Goal: Submit feedback/report problem

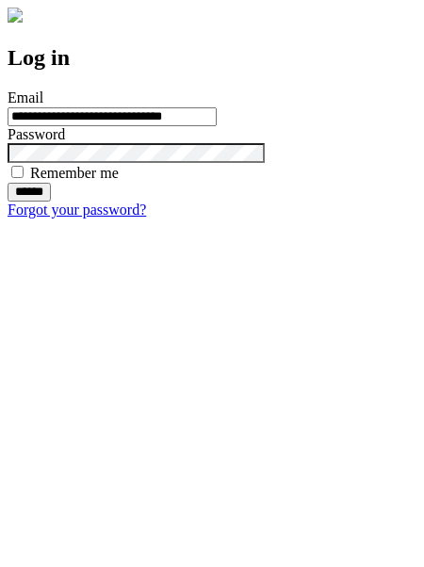
click at [51, 202] on input "******" at bounding box center [29, 192] width 43 height 19
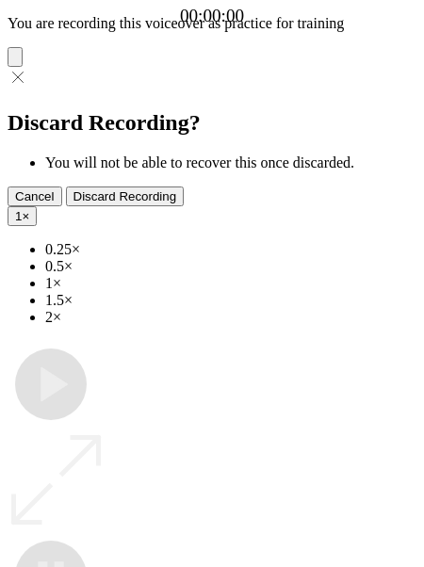
type input "**********"
